Goal: Information Seeking & Learning: Learn about a topic

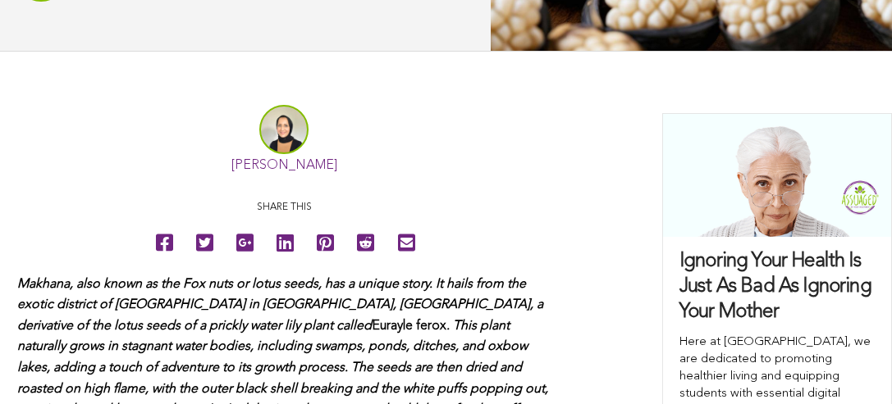
scroll to position [365, 0]
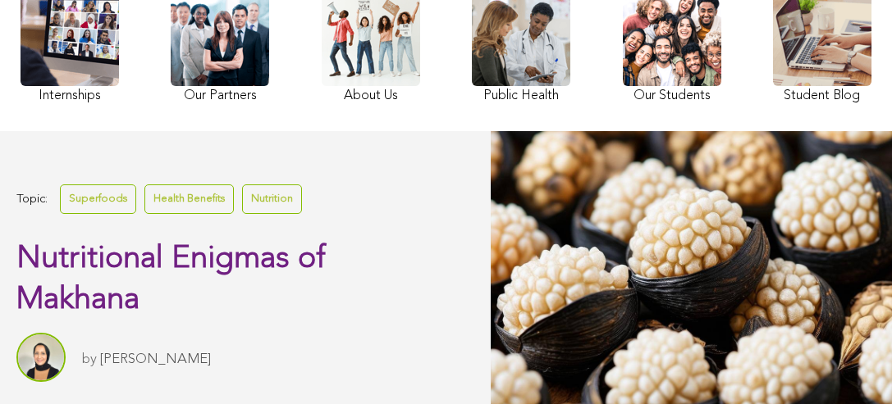
click at [186, 196] on link "Health Benefits" at bounding box center [188, 199] width 89 height 29
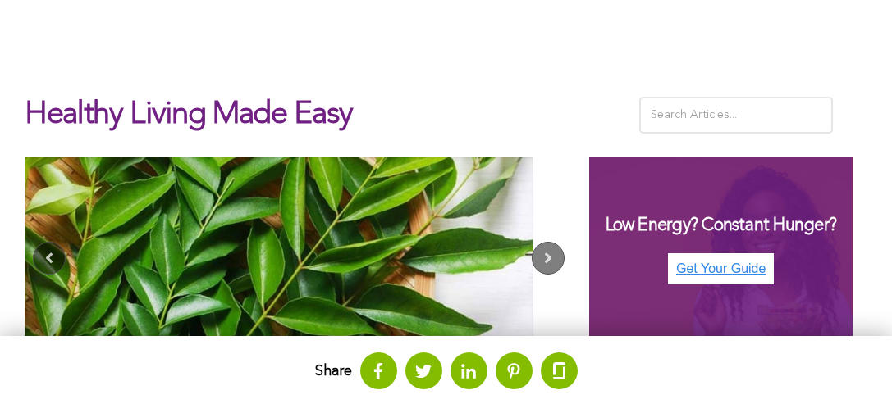
scroll to position [567, 0]
